Goal: Task Accomplishment & Management: Use online tool/utility

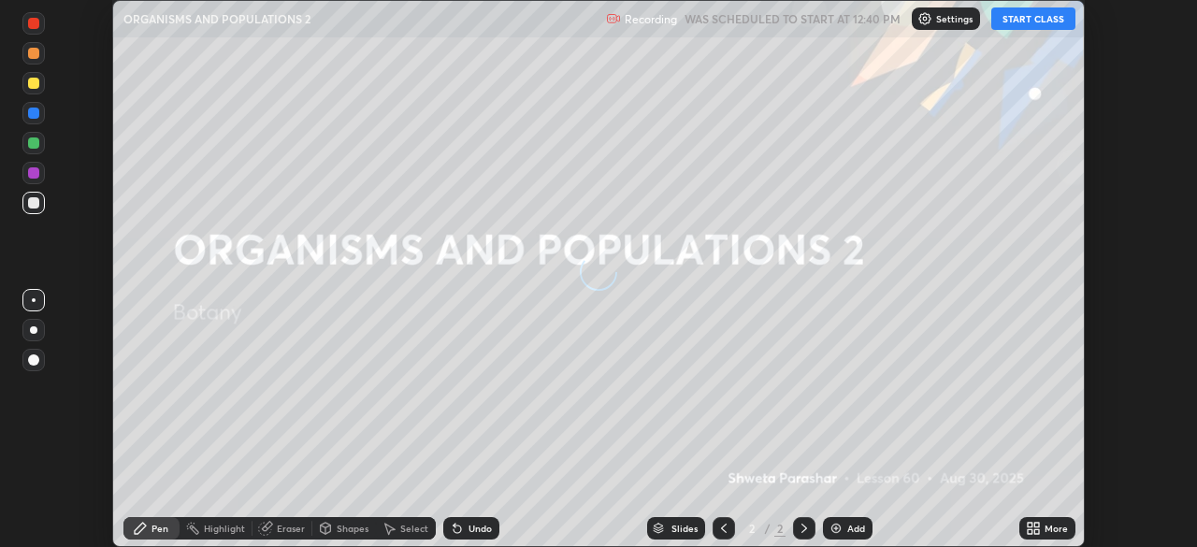
scroll to position [547, 1197]
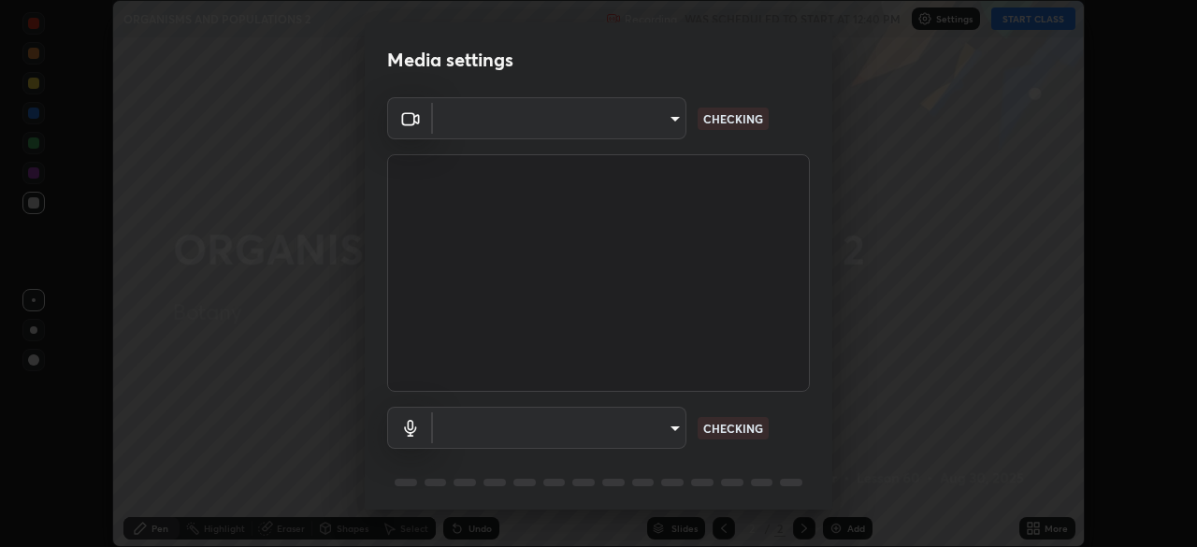
click at [658, 424] on body "Erase all ORGANISMS AND POPULATIONS 2 Recording WAS SCHEDULED TO START AT 12:40…" at bounding box center [598, 273] width 1197 height 547
type input "c7661abdb2026871ead36f205add4b28eed2acd2256a3062a57d90756d6a7fda"
type input "default"
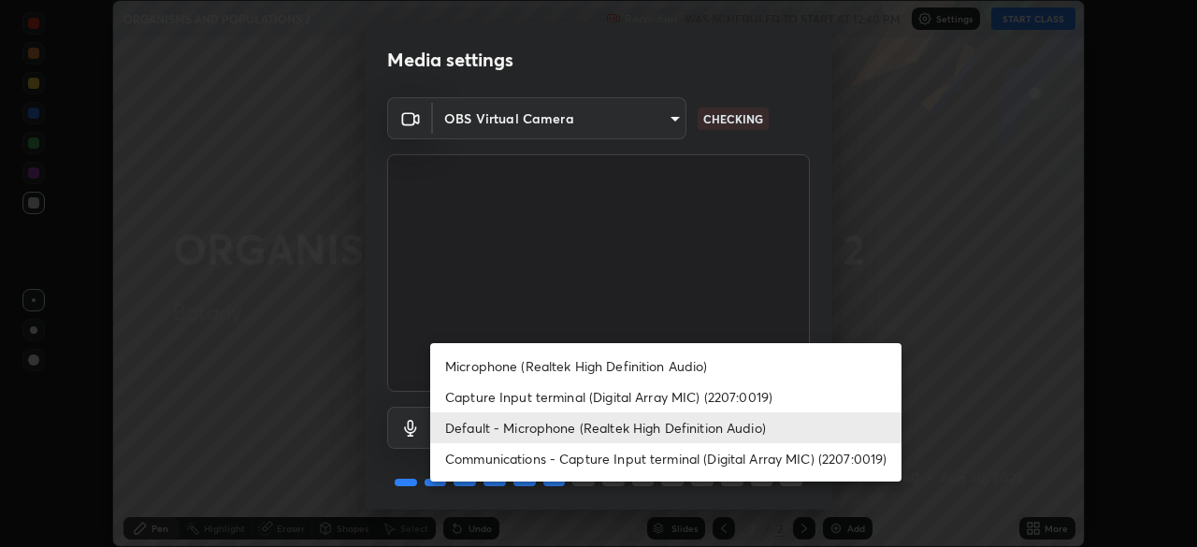
click at [699, 420] on li "Default - Microphone (Realtek High Definition Audio)" at bounding box center [665, 427] width 471 height 31
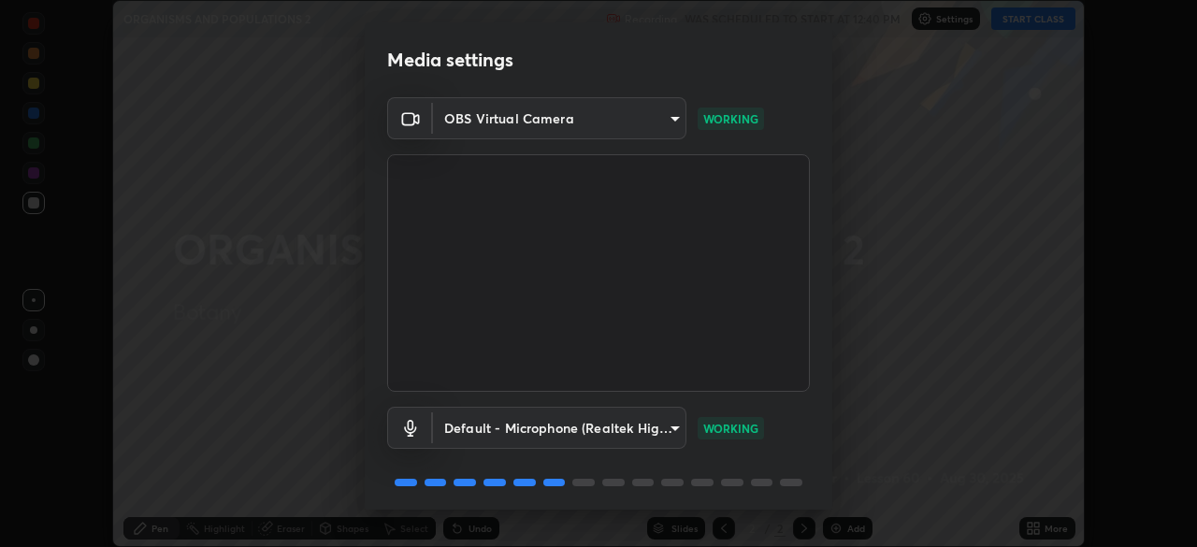
scroll to position [66, 0]
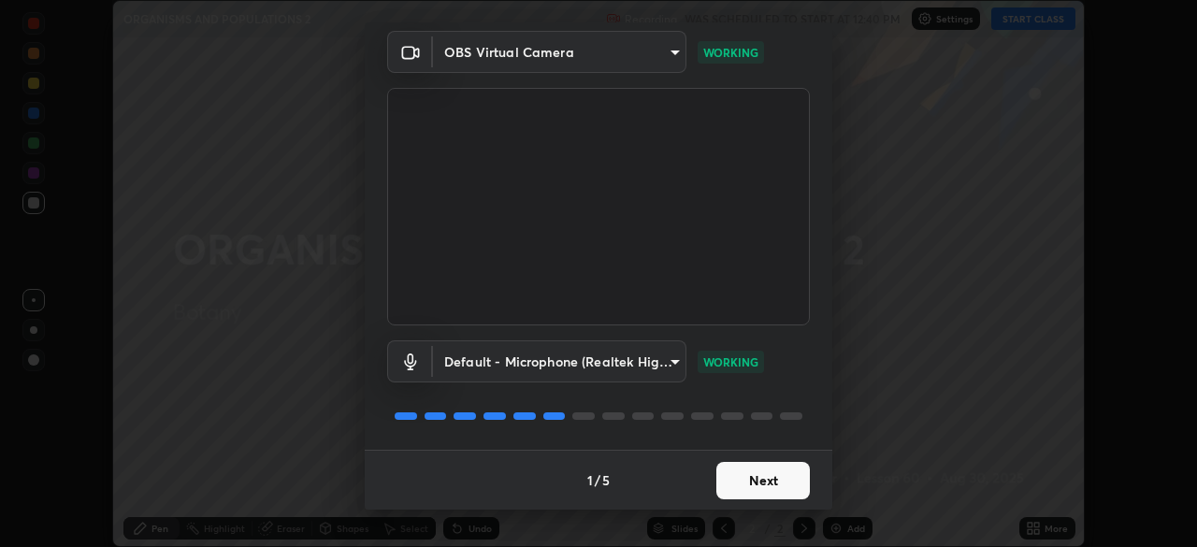
click at [750, 486] on button "Next" at bounding box center [762, 480] width 93 height 37
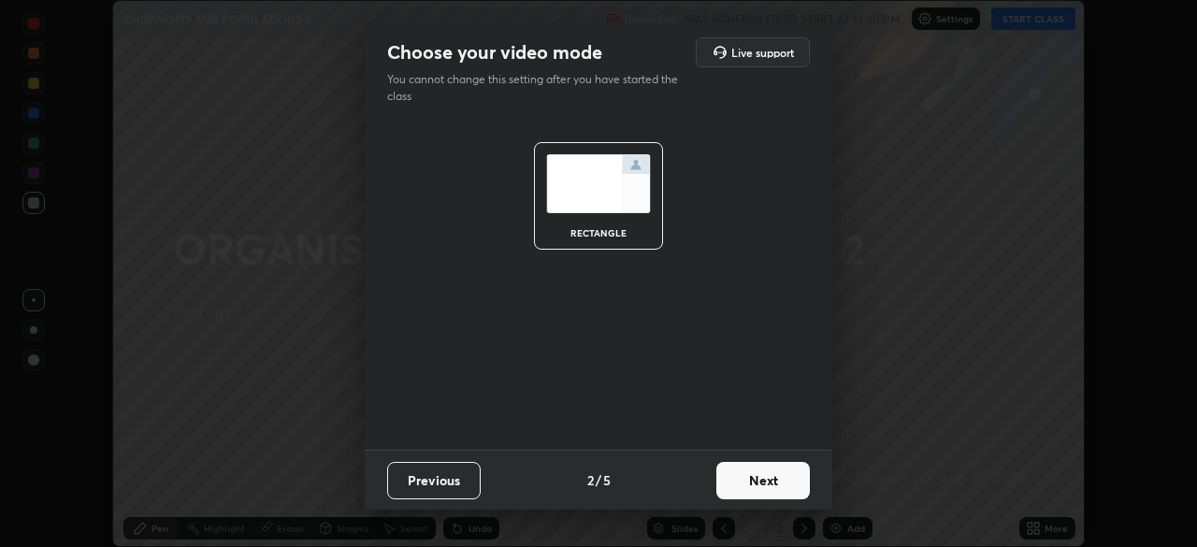
click at [759, 485] on button "Next" at bounding box center [762, 480] width 93 height 37
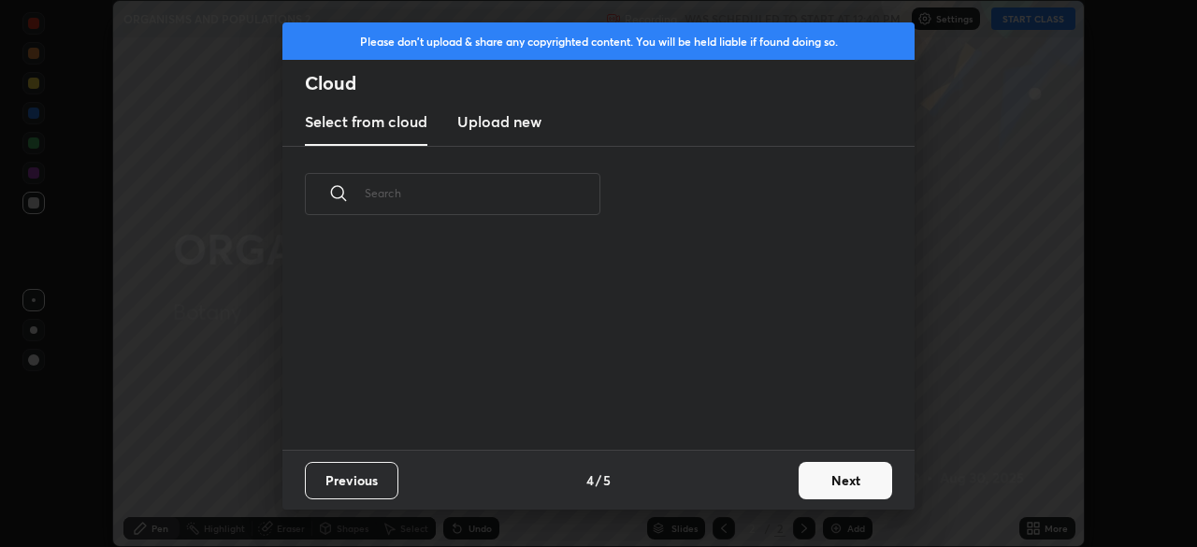
click at [782, 486] on div "Previous 4 / 5 Next" at bounding box center [598, 480] width 632 height 60
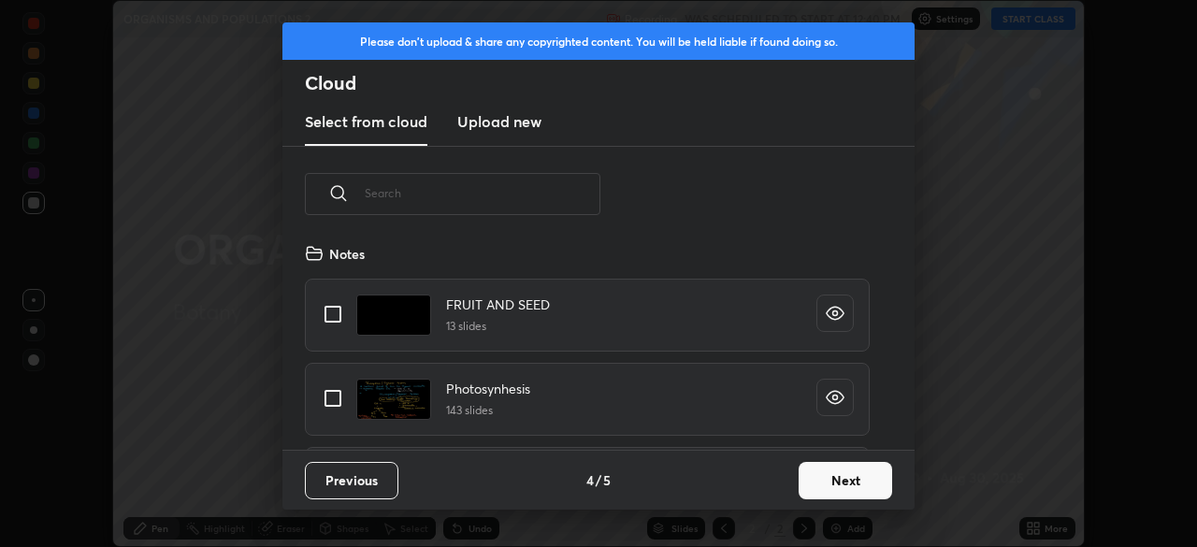
scroll to position [7, 10]
click at [802, 481] on button "Next" at bounding box center [844, 480] width 93 height 37
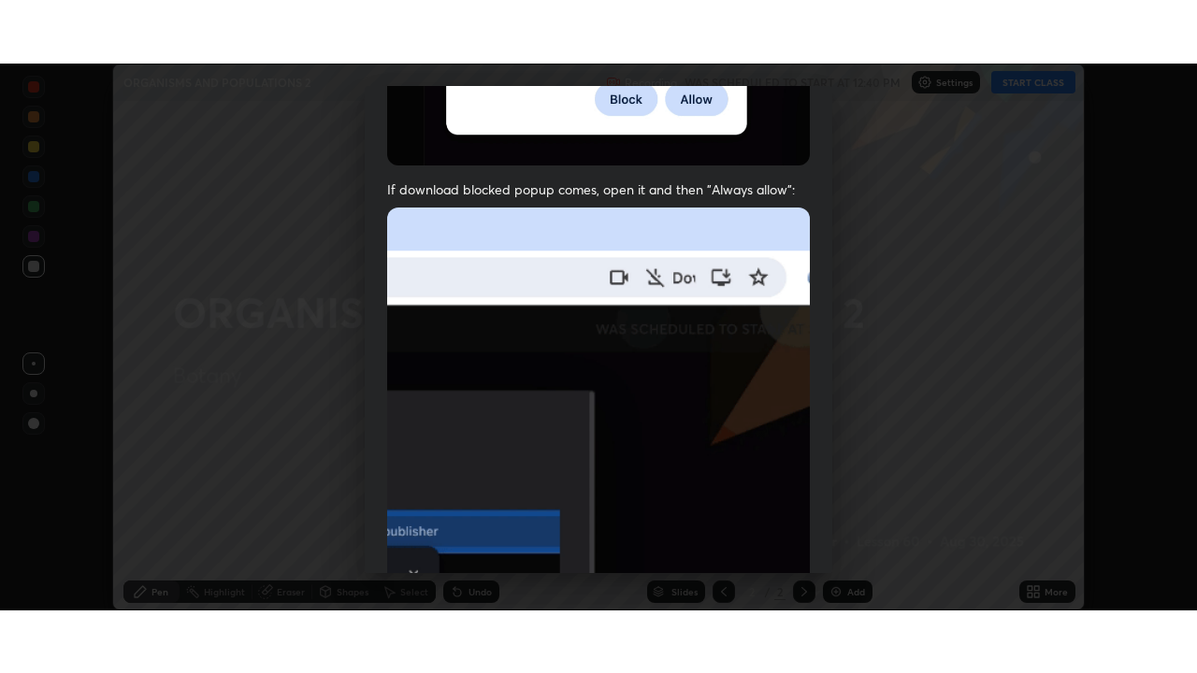
scroll to position [448, 0]
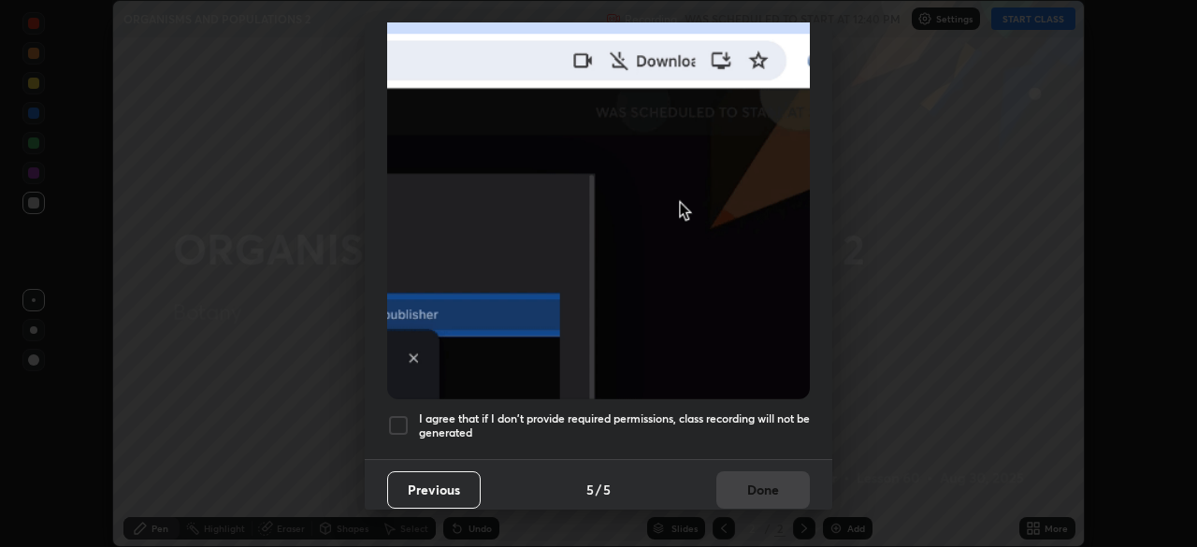
click at [729, 412] on h5 "I agree that if I don't provide required permissions, class recording will not …" at bounding box center [614, 425] width 391 height 29
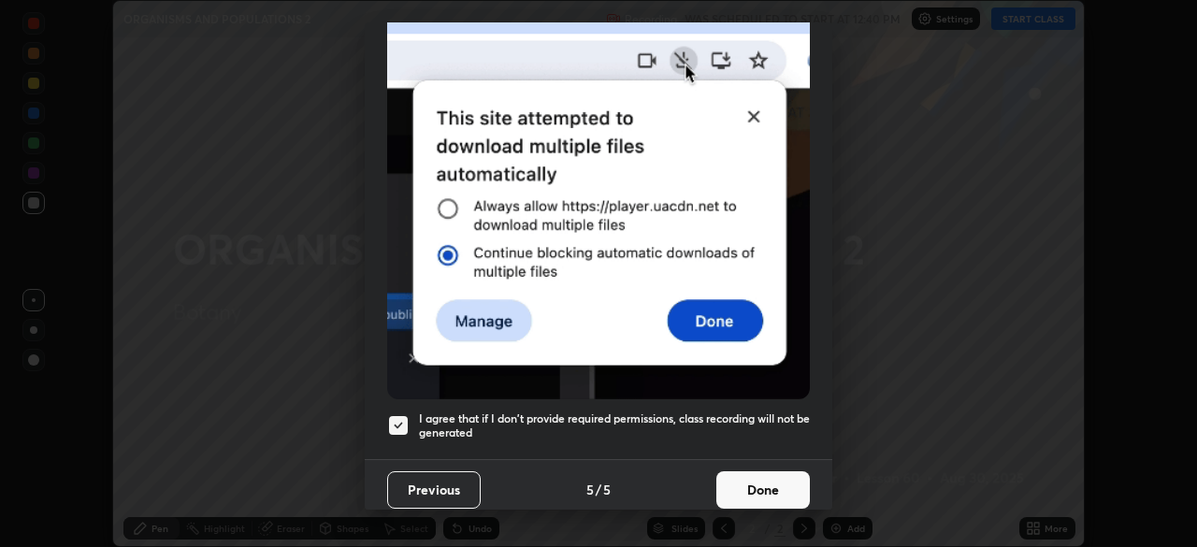
click at [765, 474] on button "Done" at bounding box center [762, 489] width 93 height 37
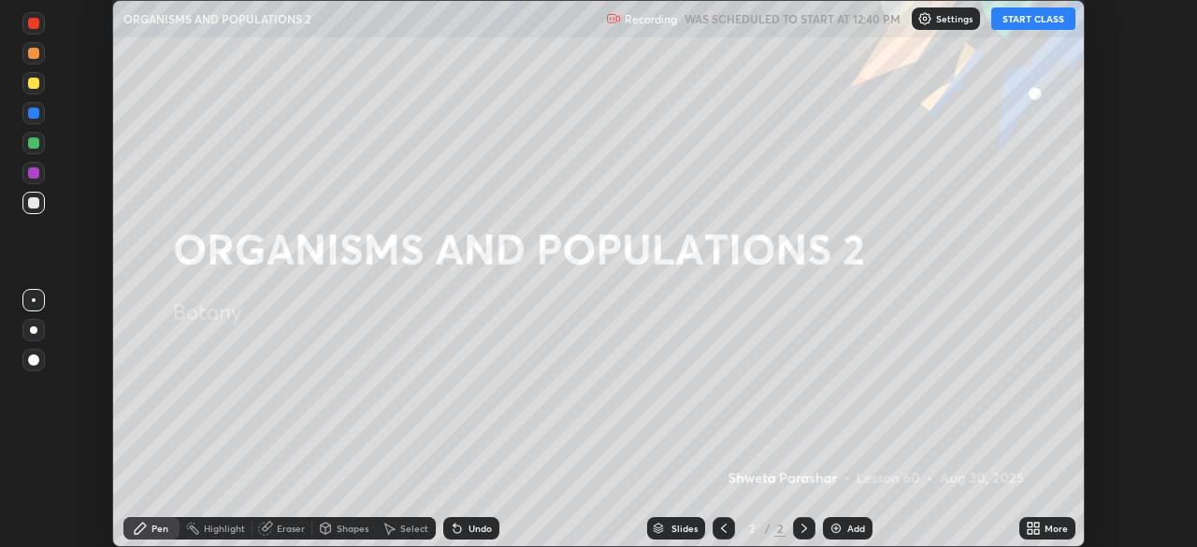
click at [1028, 18] on button "START CLASS" at bounding box center [1033, 18] width 84 height 22
click at [1051, 527] on div "More" at bounding box center [1055, 528] width 23 height 9
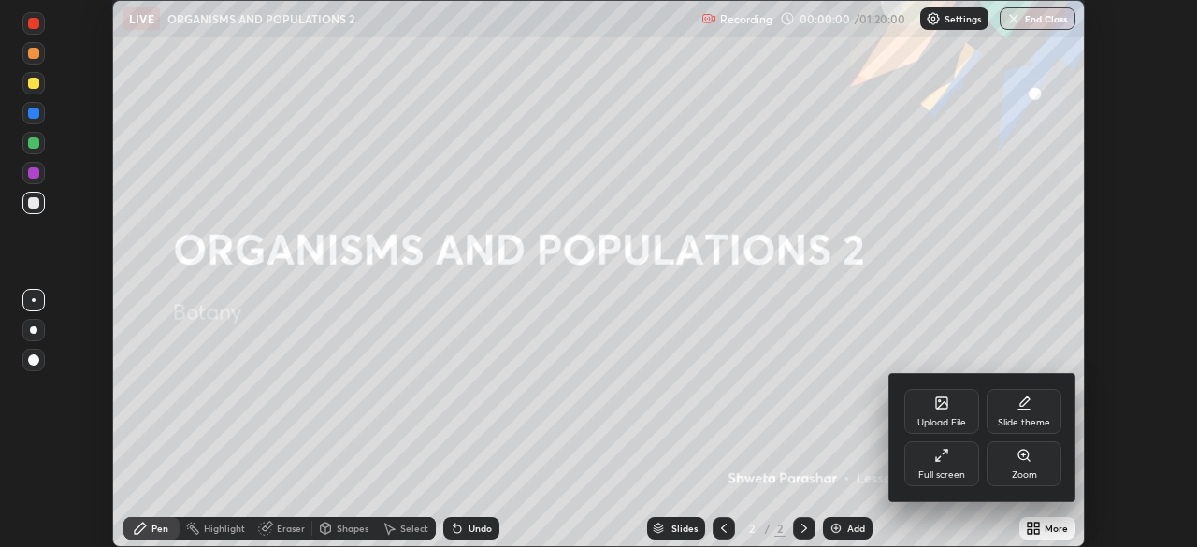
click at [948, 474] on div "Full screen" at bounding box center [941, 474] width 47 height 9
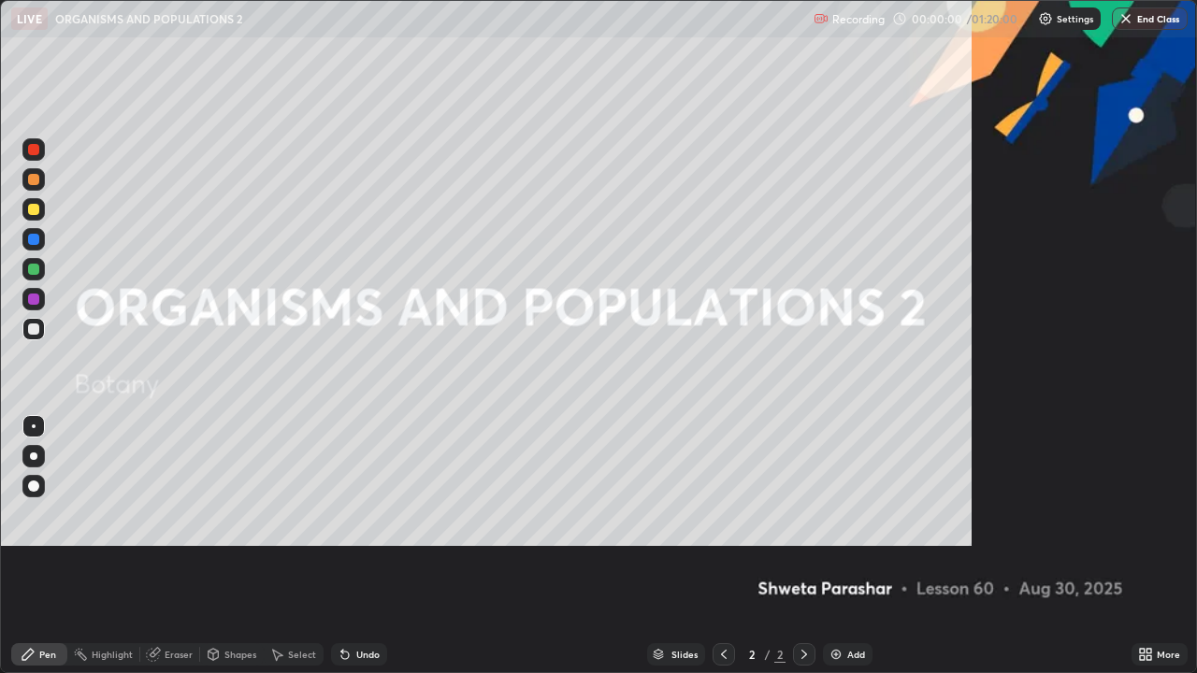
scroll to position [673, 1197]
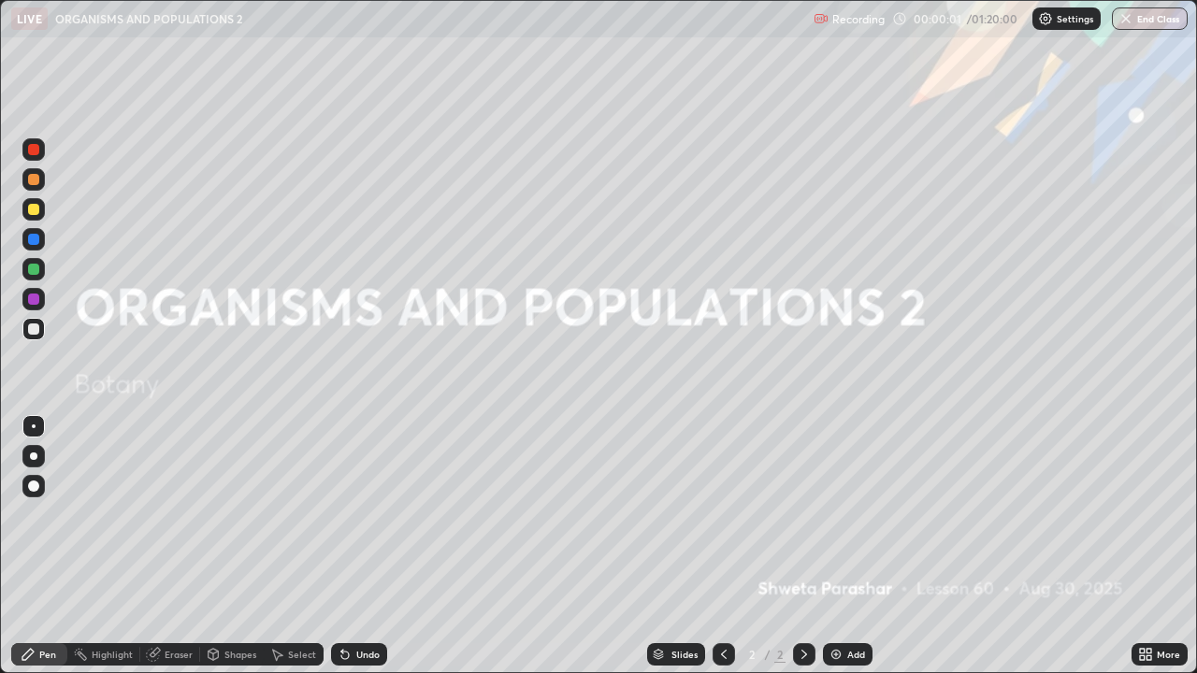
click at [846, 546] on div "Add" at bounding box center [848, 654] width 50 height 22
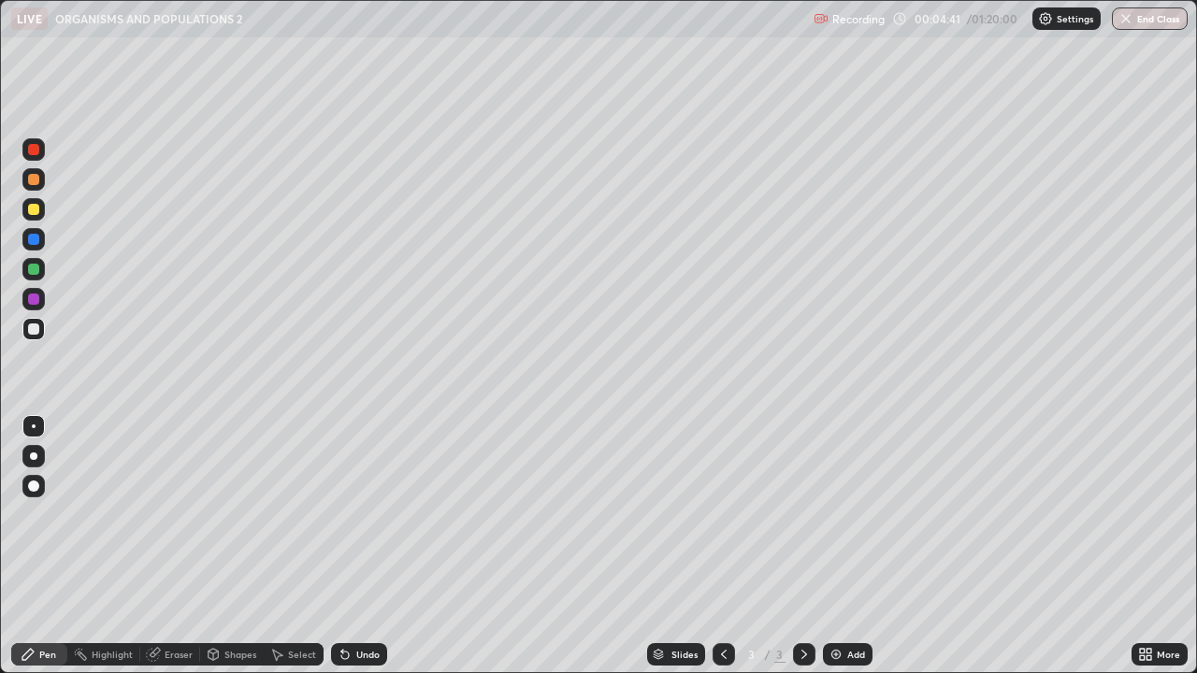
click at [34, 456] on div at bounding box center [33, 456] width 7 height 7
click at [35, 270] on div at bounding box center [33, 269] width 11 height 11
click at [31, 213] on div at bounding box center [33, 209] width 11 height 11
